Goal: Task Accomplishment & Management: Use online tool/utility

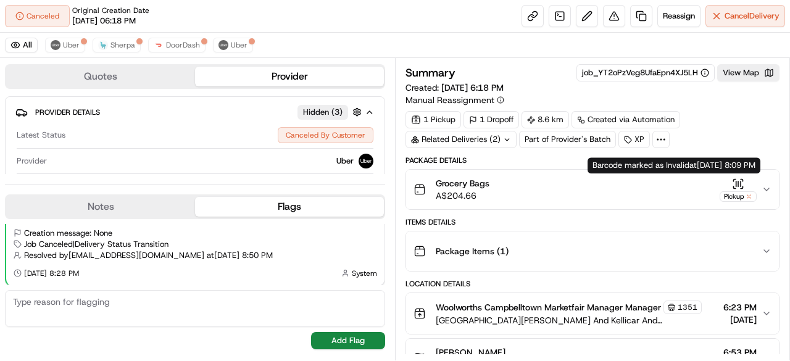
click at [767, 188] on icon "button" at bounding box center [767, 190] width 10 height 10
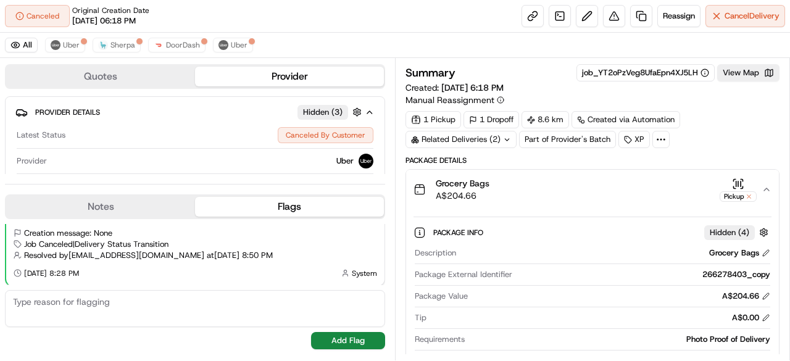
click at [767, 188] on icon "button" at bounding box center [767, 190] width 10 height 10
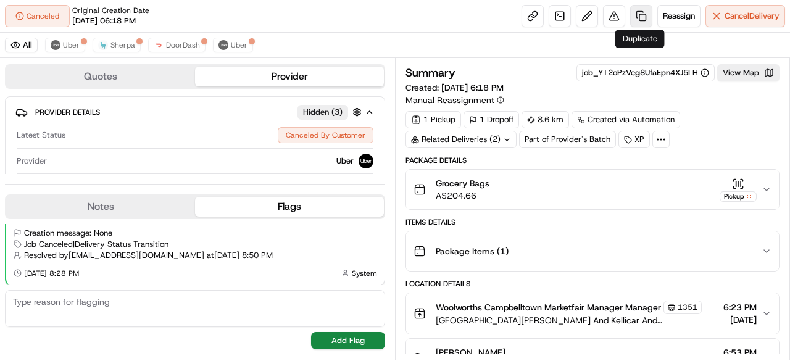
click at [639, 12] on link at bounding box center [642, 16] width 22 height 22
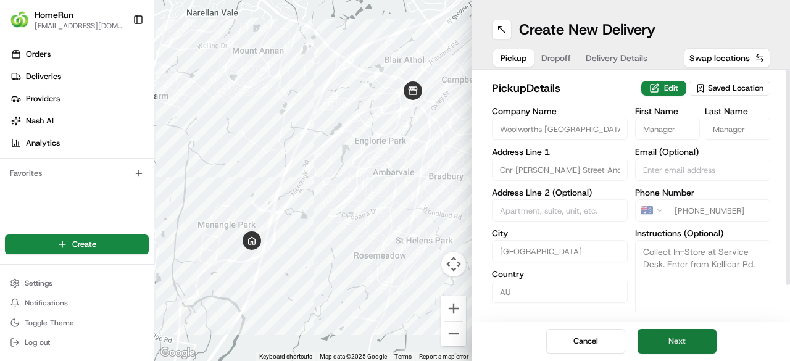
click at [689, 343] on button "Next" at bounding box center [677, 341] width 79 height 25
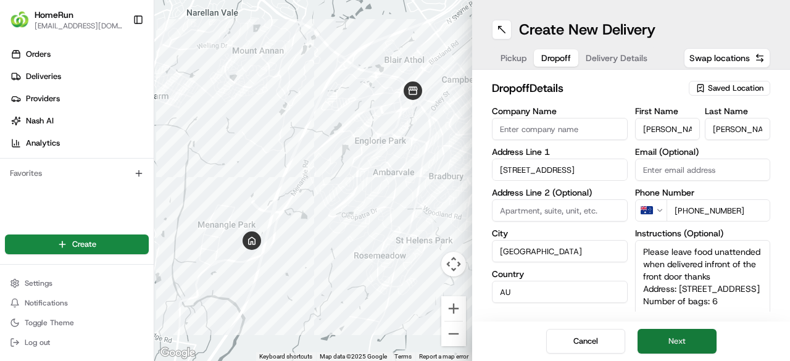
click at [687, 341] on button "Next" at bounding box center [677, 341] width 79 height 25
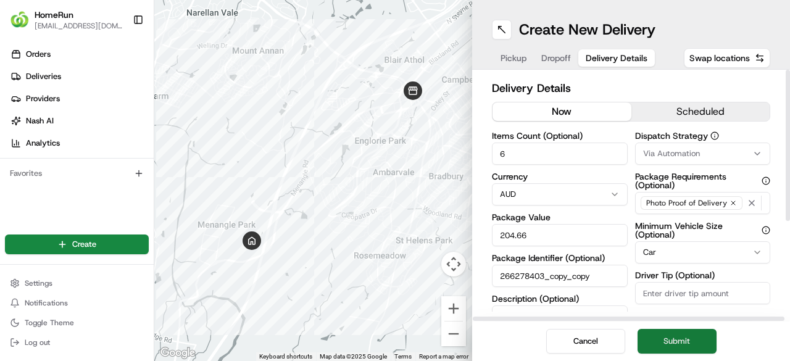
click at [703, 344] on button "Submit" at bounding box center [677, 341] width 79 height 25
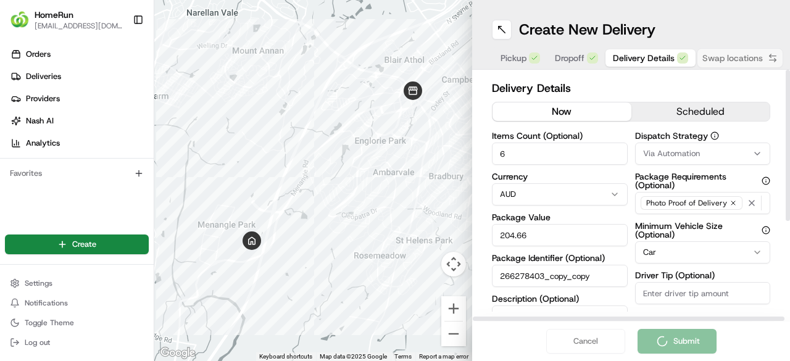
click at [562, 111] on button "now" at bounding box center [562, 112] width 139 height 19
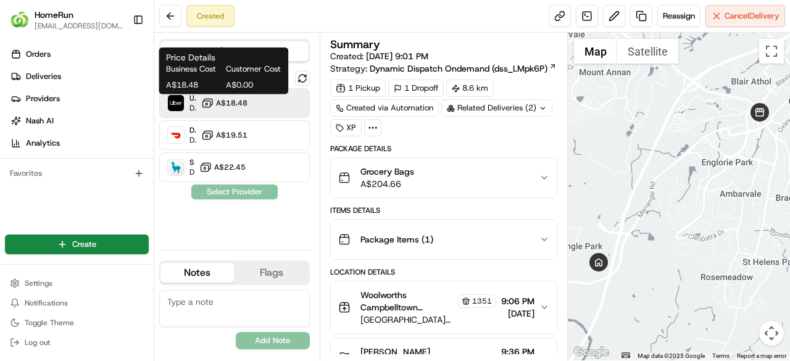
click at [240, 106] on span "A$18.48" at bounding box center [231, 103] width 31 height 10
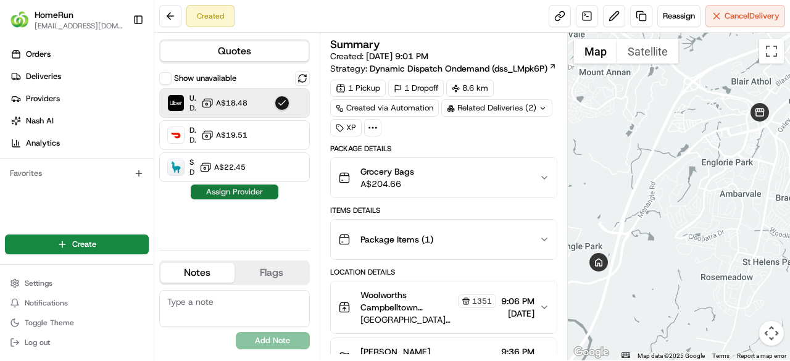
click at [242, 191] on button "Assign Provider" at bounding box center [235, 192] width 88 height 15
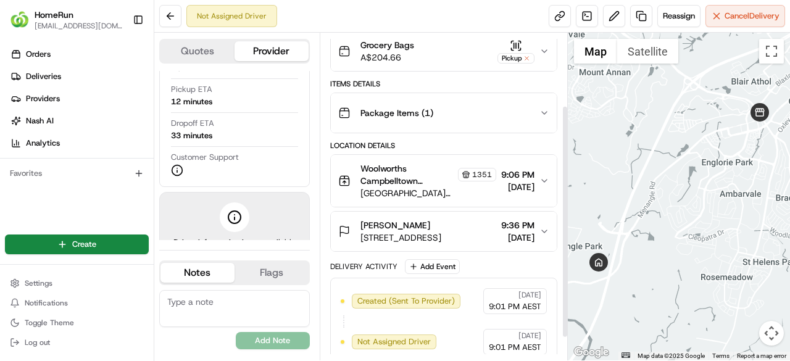
scroll to position [133, 0]
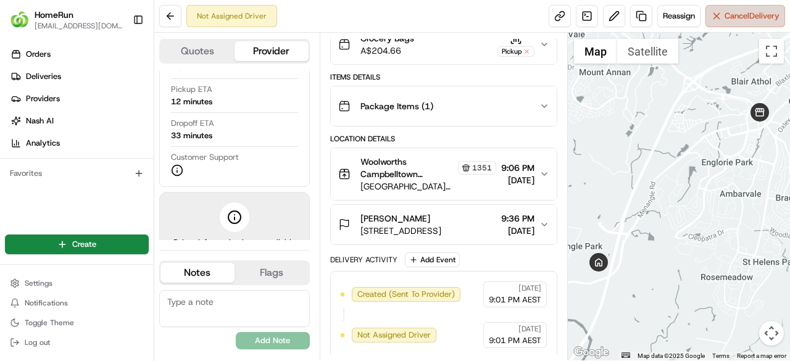
click at [746, 17] on span "Cancel Delivery" at bounding box center [752, 15] width 55 height 11
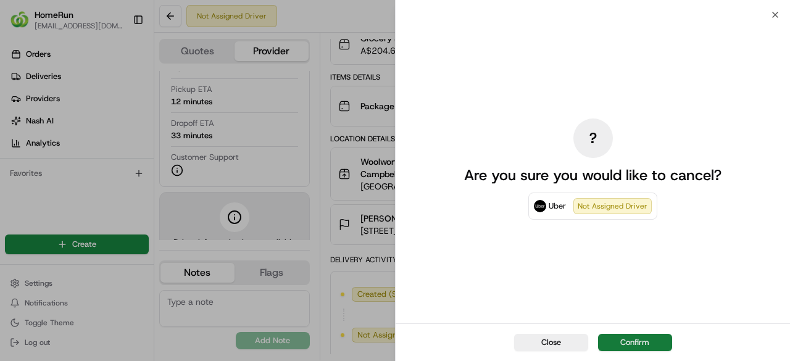
click at [638, 339] on button "Confirm" at bounding box center [635, 342] width 74 height 17
